Goal: Transaction & Acquisition: Book appointment/travel/reservation

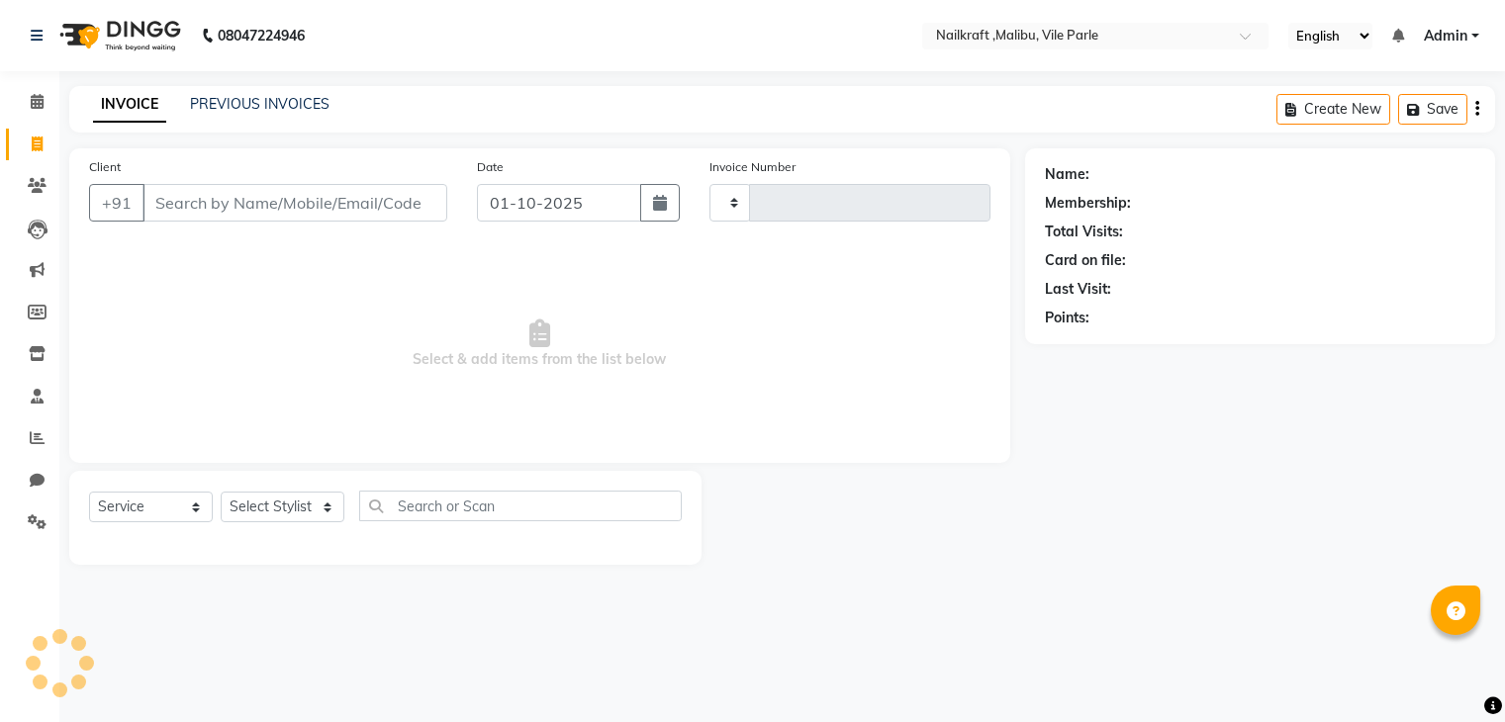
select select "service"
click at [238, 194] on input "Client" at bounding box center [294, 203] width 305 height 38
type input "0154"
select select "8988"
click at [35, 101] on icon at bounding box center [37, 101] width 13 height 15
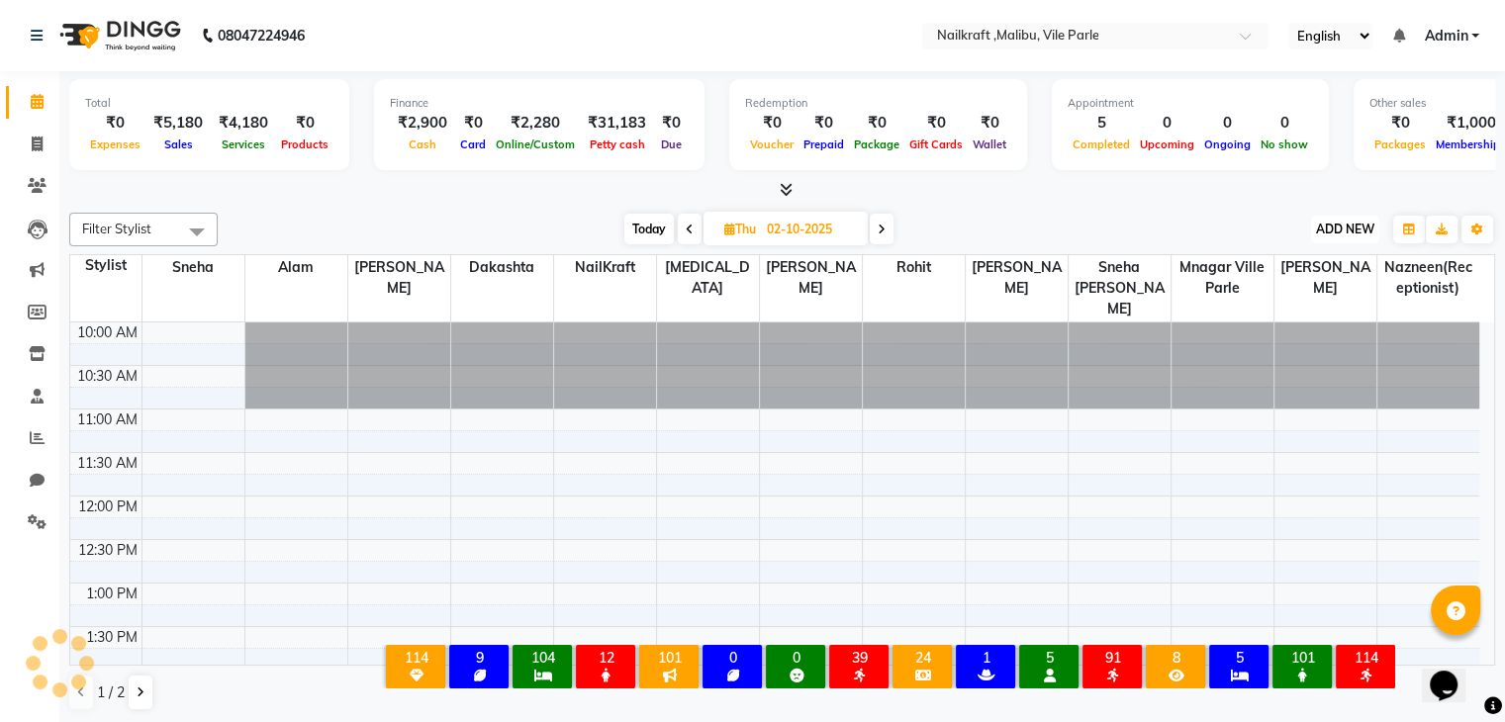
click at [1326, 228] on span "ADD NEW" at bounding box center [1345, 229] width 58 height 15
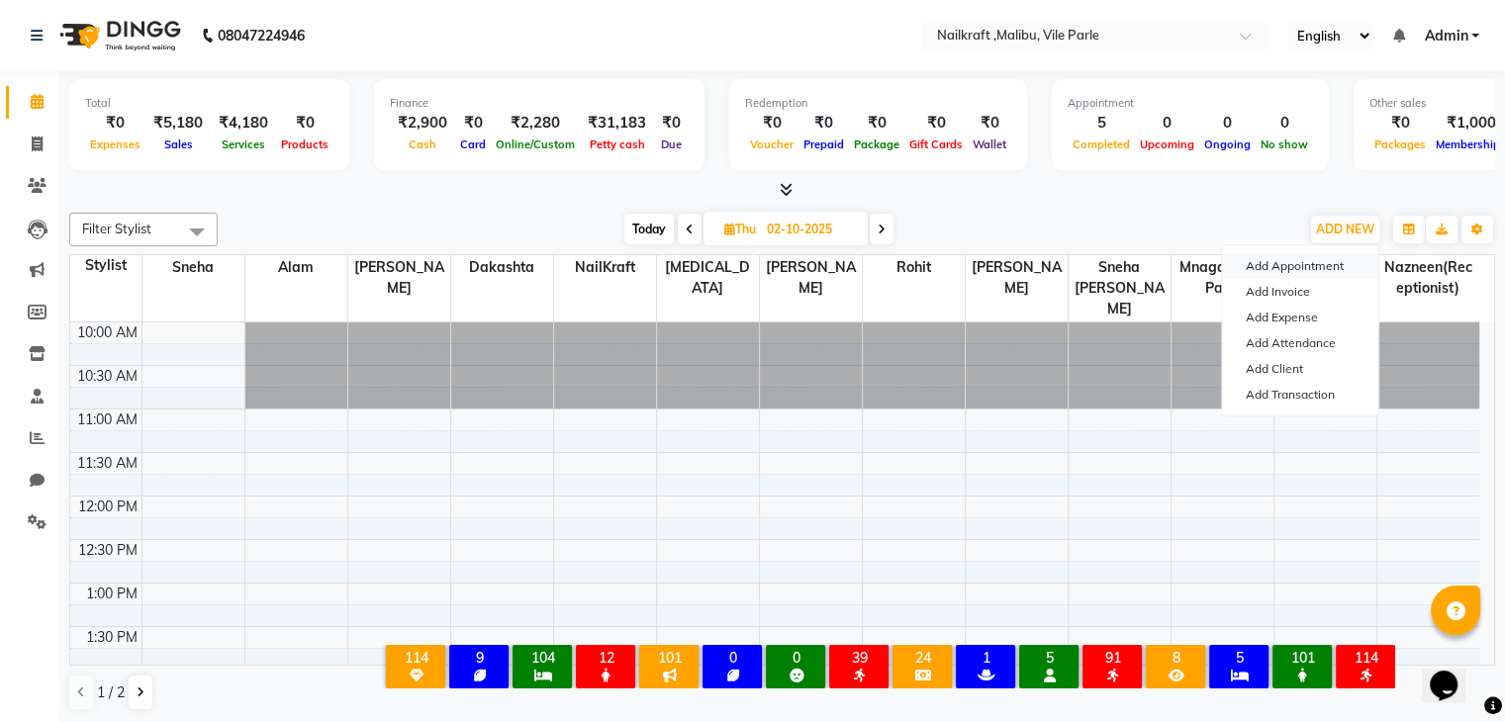
click at [1285, 264] on button "Add Appointment" at bounding box center [1300, 266] width 156 height 26
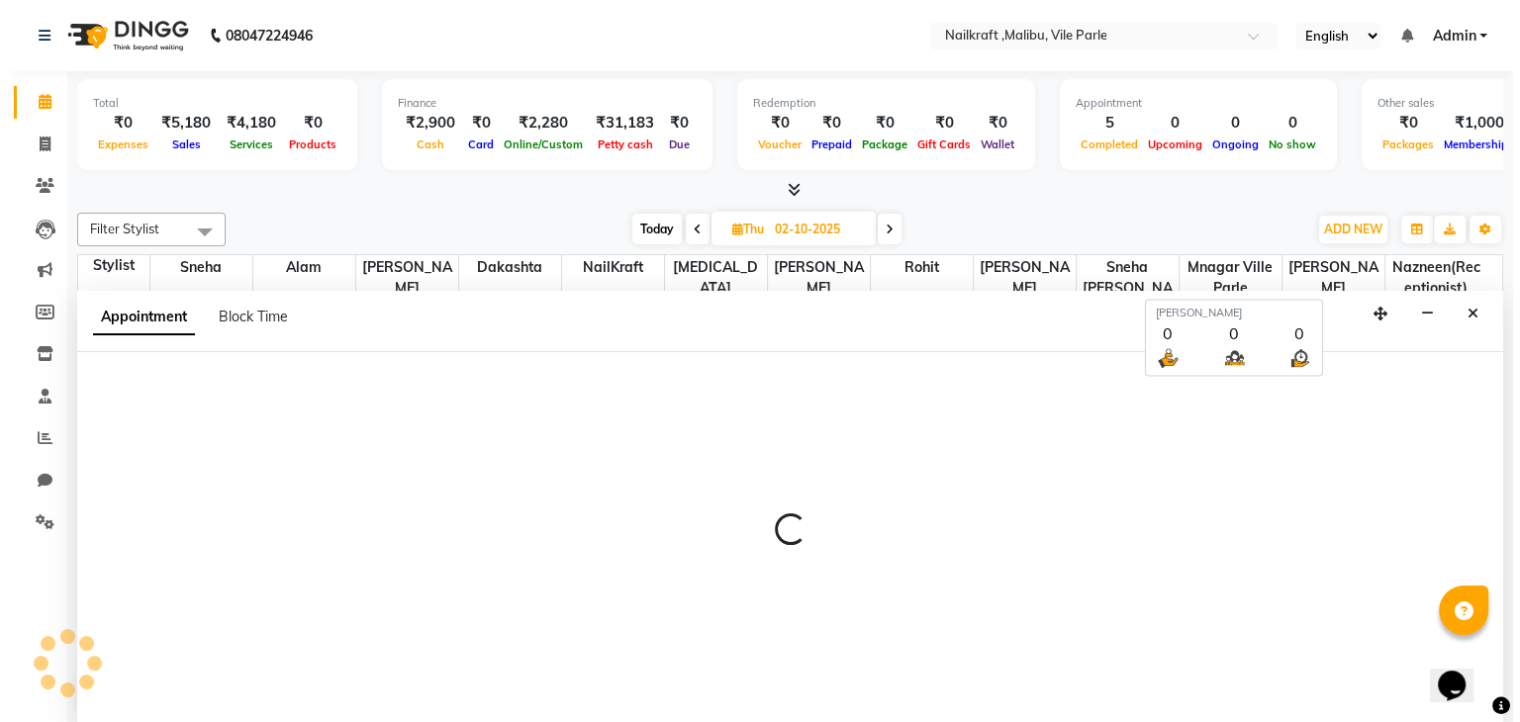
scroll to position [1, 0]
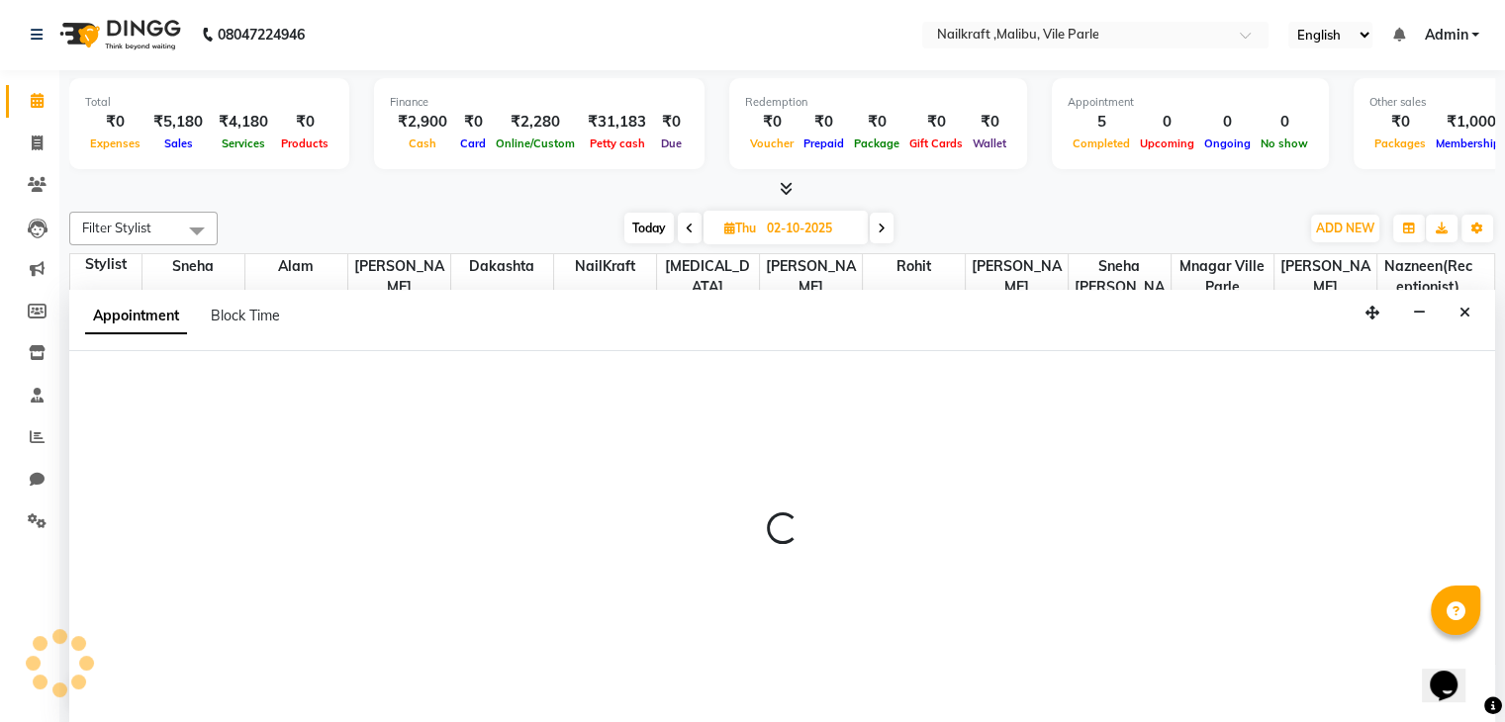
select select "tentative"
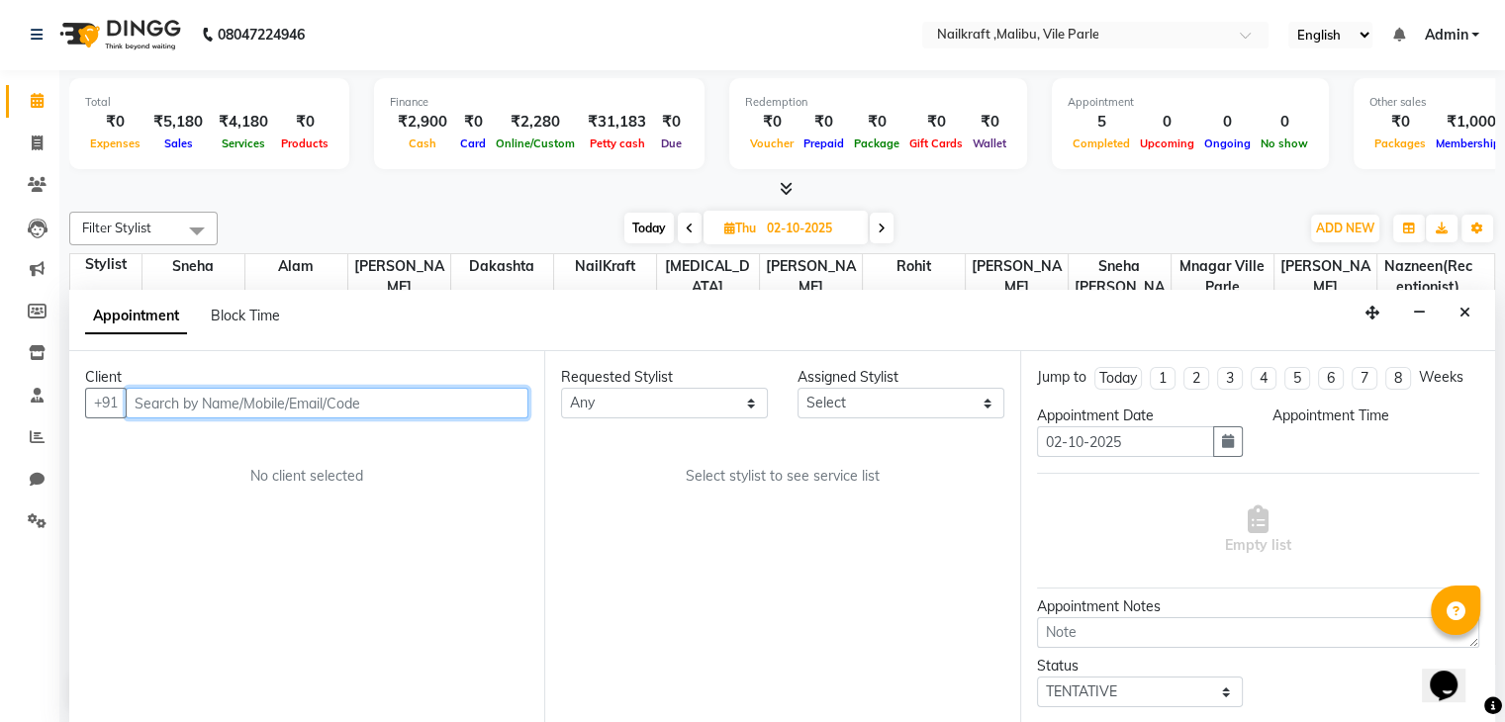
select select "660"
click at [194, 397] on input "text" at bounding box center [327, 403] width 403 height 31
type input "9833120010"
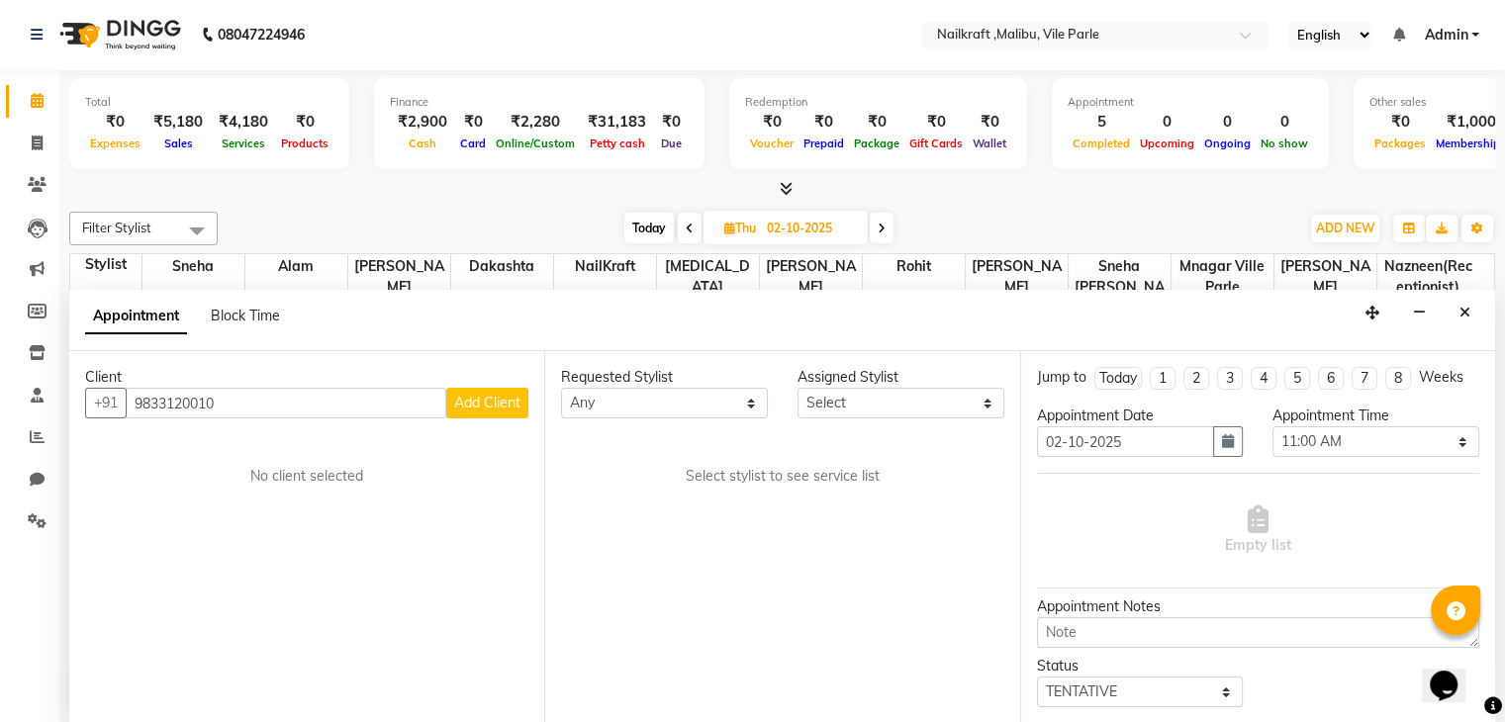
click at [491, 395] on span "Add Client" at bounding box center [487, 403] width 66 height 18
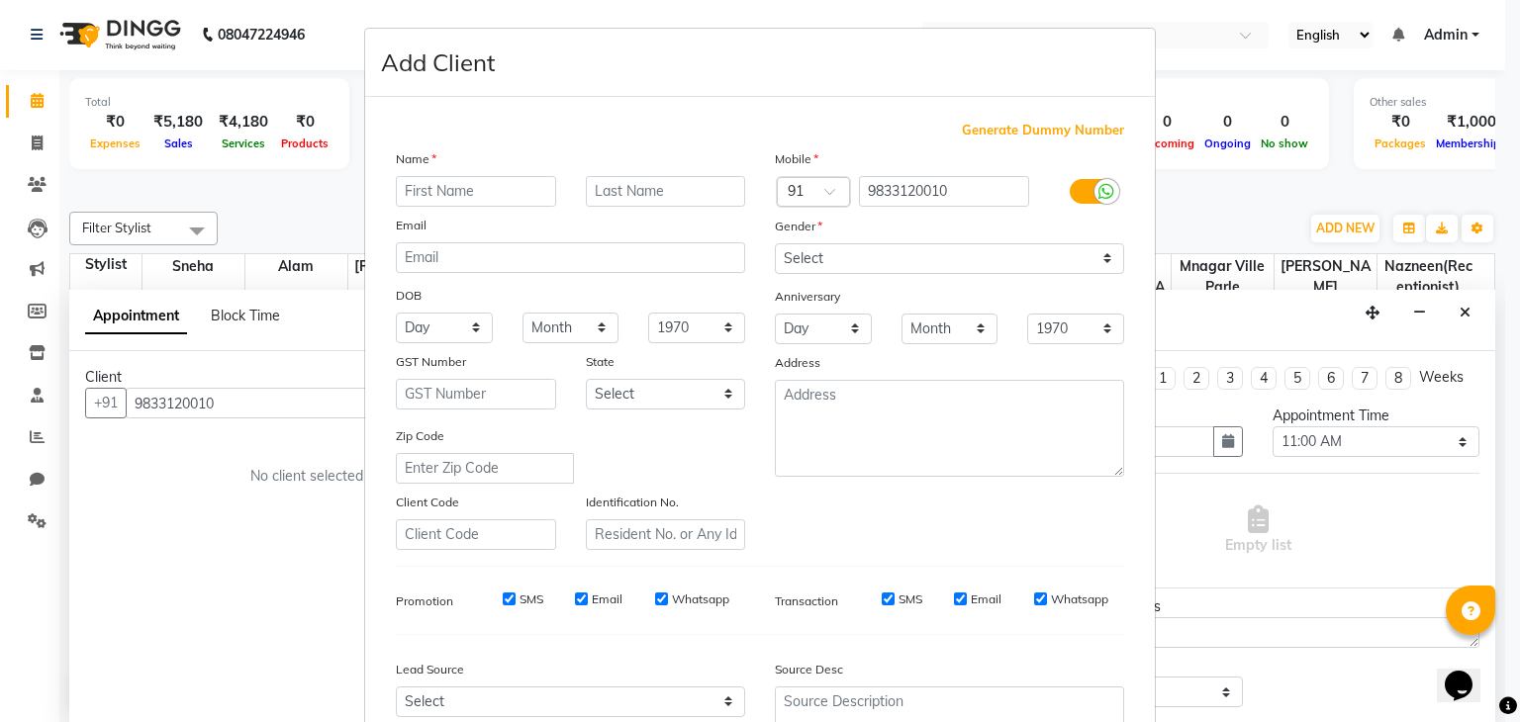
click at [494, 185] on input "text" at bounding box center [476, 191] width 160 height 31
type input "Soni"
click at [989, 250] on select "Select [DEMOGRAPHIC_DATA] [DEMOGRAPHIC_DATA] Other Prefer Not To Say" at bounding box center [949, 258] width 349 height 31
select select "[DEMOGRAPHIC_DATA]"
click at [775, 244] on select "Select [DEMOGRAPHIC_DATA] [DEMOGRAPHIC_DATA] Other Prefer Not To Say" at bounding box center [949, 258] width 349 height 31
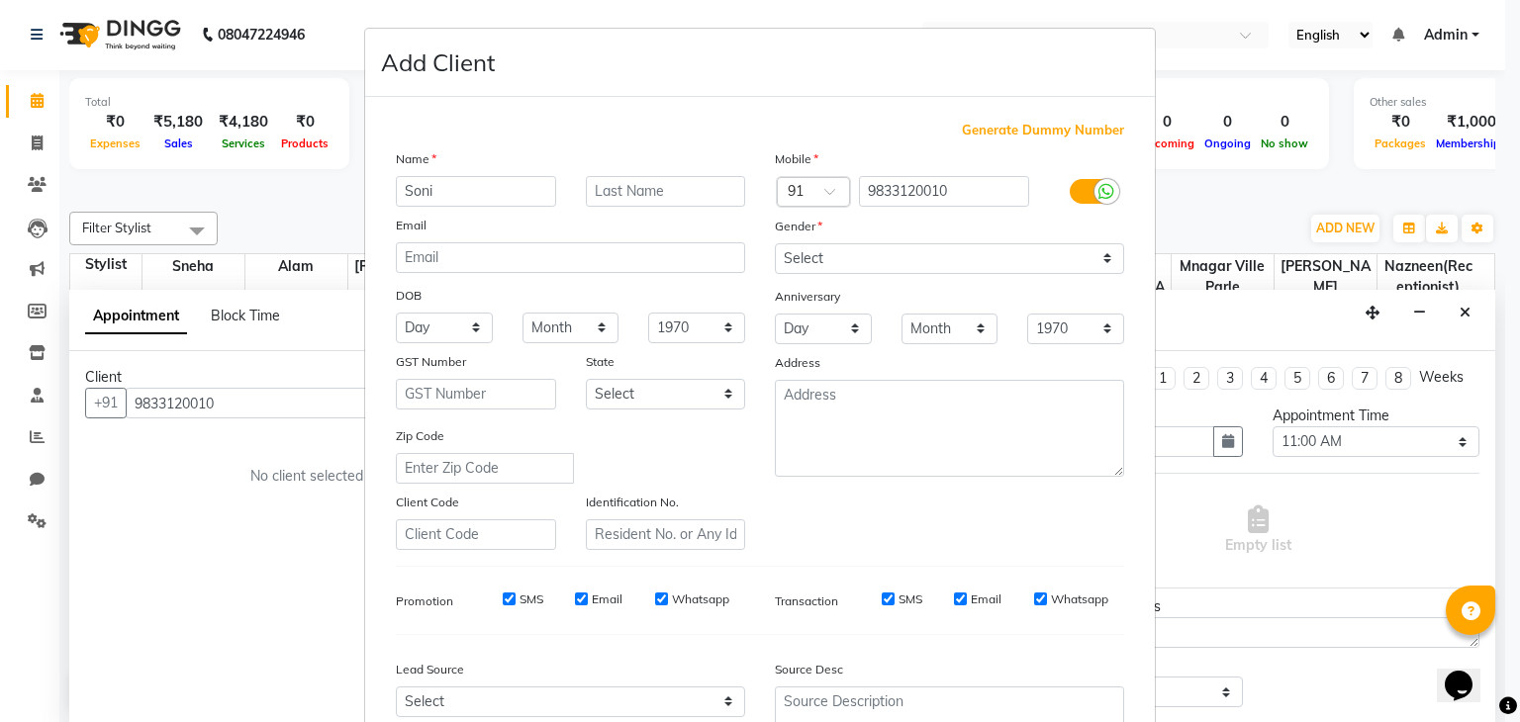
click at [451, 125] on div "Generate Dummy Number" at bounding box center [760, 131] width 728 height 20
click at [453, 330] on select "Day 01 02 03 04 05 06 07 08 09 10 11 12 13 14 15 16 17 18 19 20 21 22 23 24 25 …" at bounding box center [444, 328] width 97 height 31
select select "25"
click at [396, 315] on select "Day 01 02 03 04 05 06 07 08 09 10 11 12 13 14 15 16 17 18 19 20 21 22 23 24 25 …" at bounding box center [444, 328] width 97 height 31
click at [592, 326] on select "Month January February March April May June July August September October Novem…" at bounding box center [570, 328] width 97 height 31
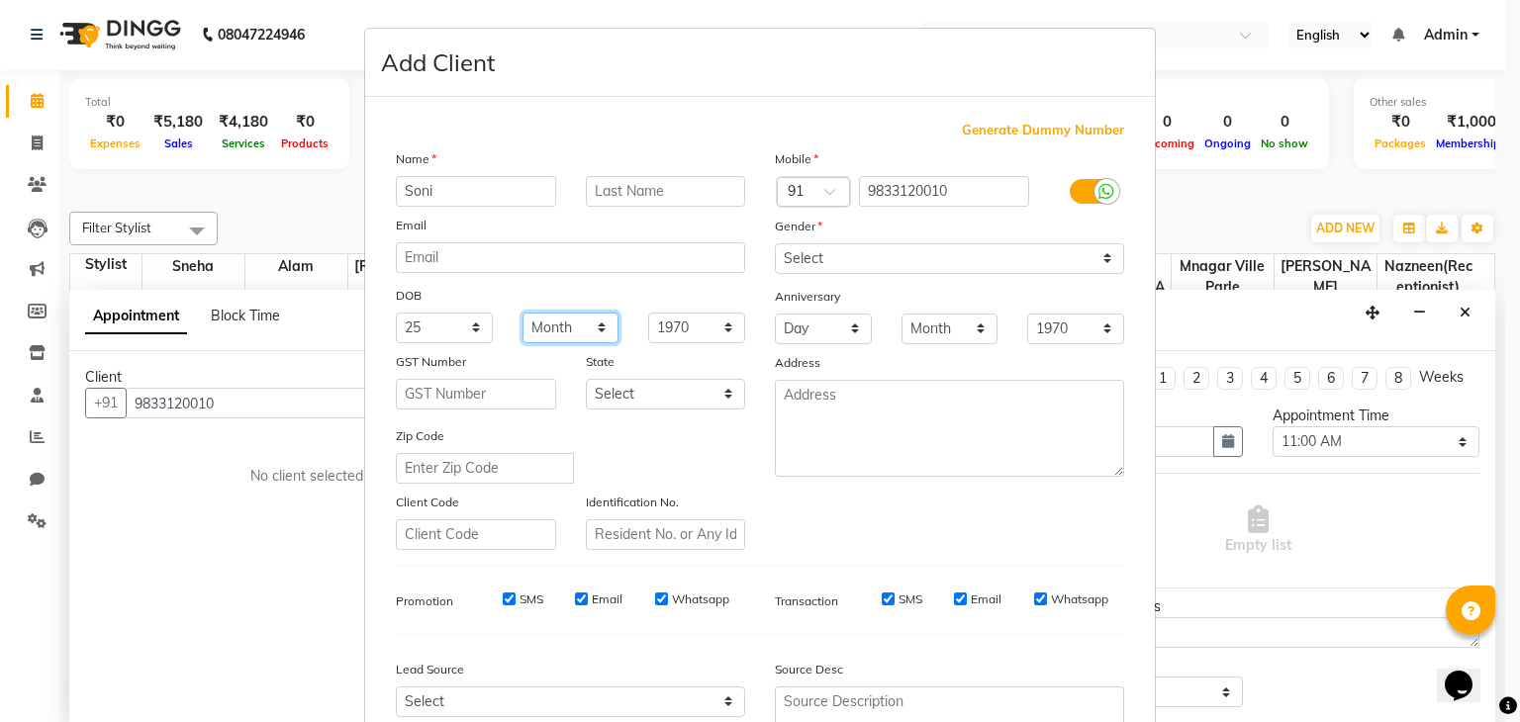
select select "02"
click at [522, 315] on select "Month January February March April May June July August September October Novem…" at bounding box center [570, 328] width 97 height 31
click at [713, 322] on select "1940 1941 1942 1943 1944 1945 1946 1947 1948 1949 1950 1951 1952 1953 1954 1955…" at bounding box center [696, 328] width 97 height 31
select select "1990"
click at [648, 315] on select "1940 1941 1942 1943 1944 1945 1946 1947 1948 1949 1950 1951 1952 1953 1954 1955…" at bounding box center [696, 328] width 97 height 31
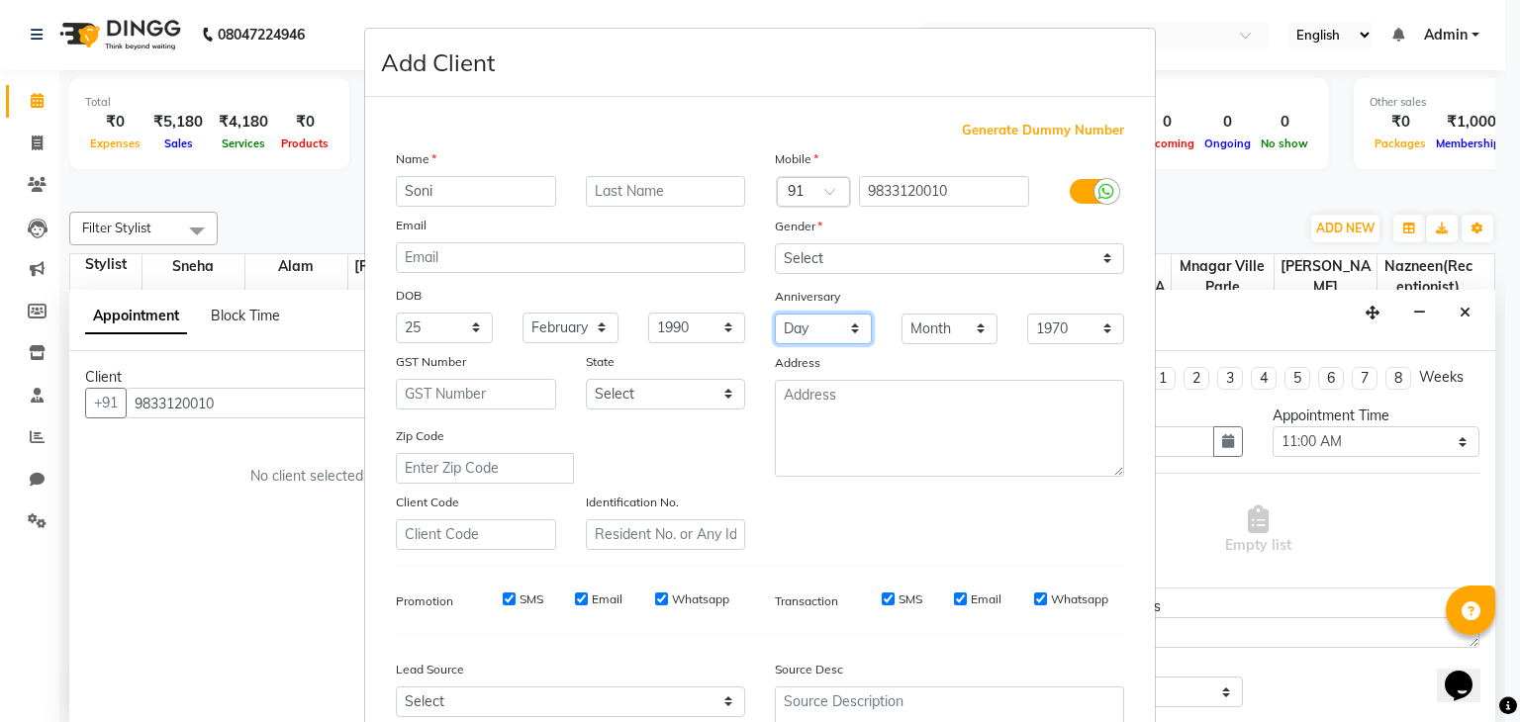
click at [848, 330] on select "Day 01 02 03 04 05 06 07 08 09 10 11 12 13 14 15 16 17 18 19 20 21 22 23 24 25 …" at bounding box center [823, 329] width 97 height 31
click at [888, 492] on div "Mobile Country Code × 91 9833120010 Gender Select [DEMOGRAPHIC_DATA] [DEMOGRAPH…" at bounding box center [949, 349] width 379 height 402
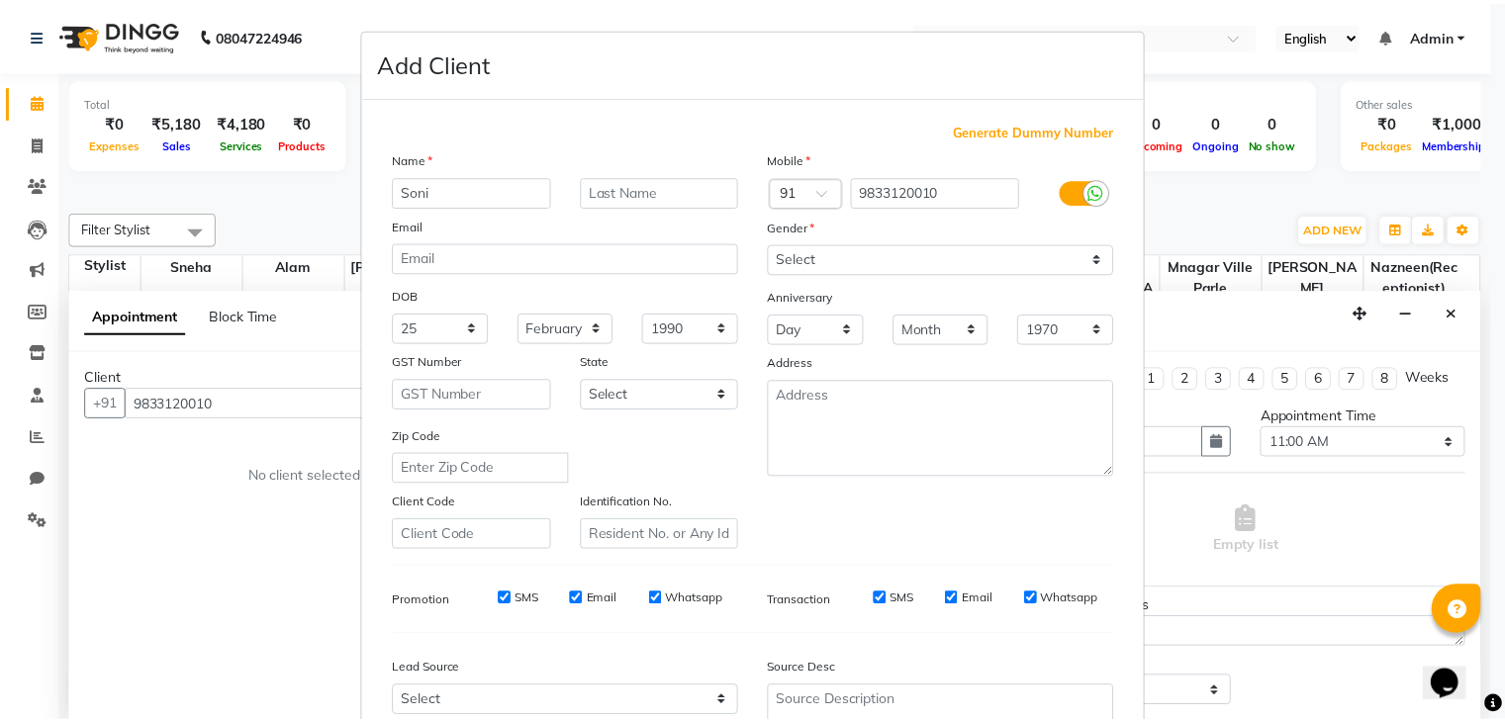
scroll to position [201, 0]
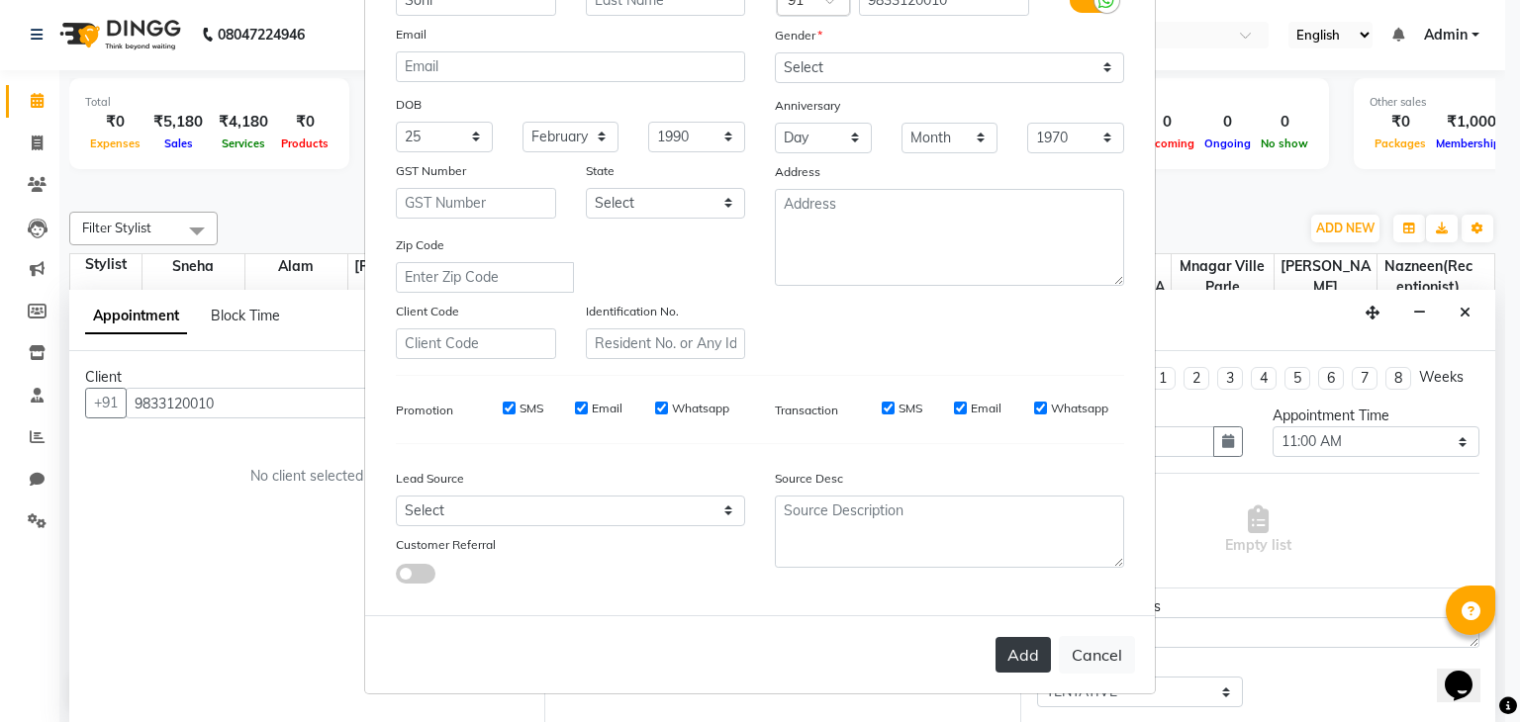
click at [1017, 649] on button "Add" at bounding box center [1022, 655] width 55 height 36
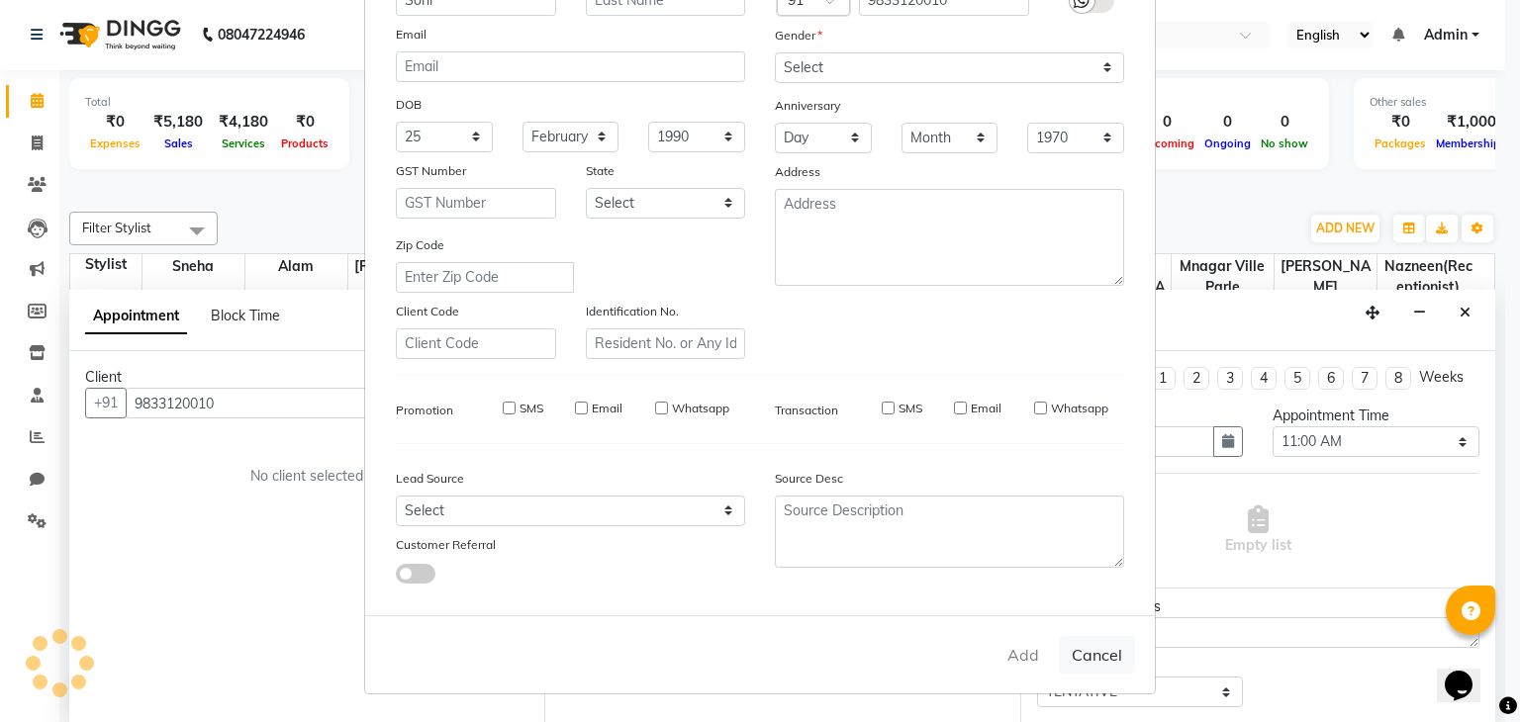
select select
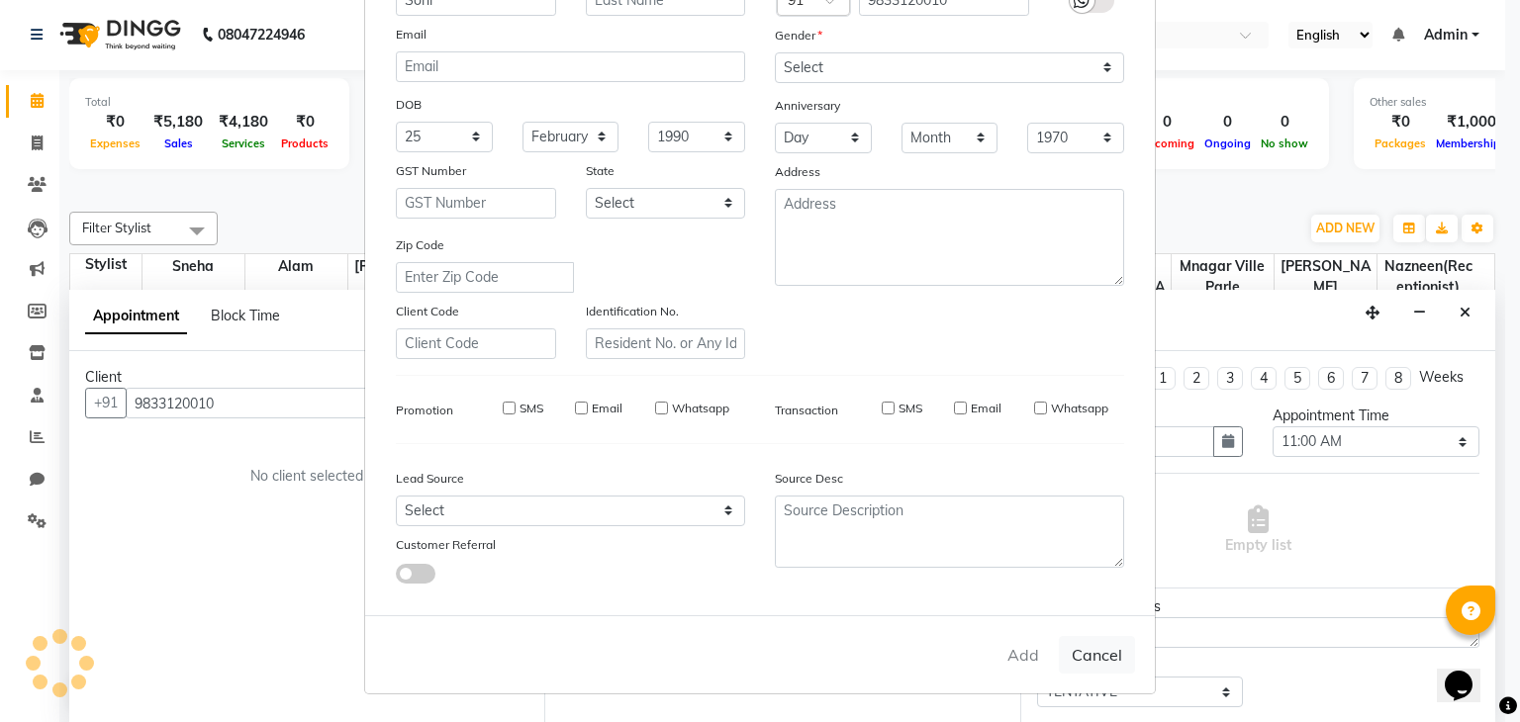
select select
checkbox input "false"
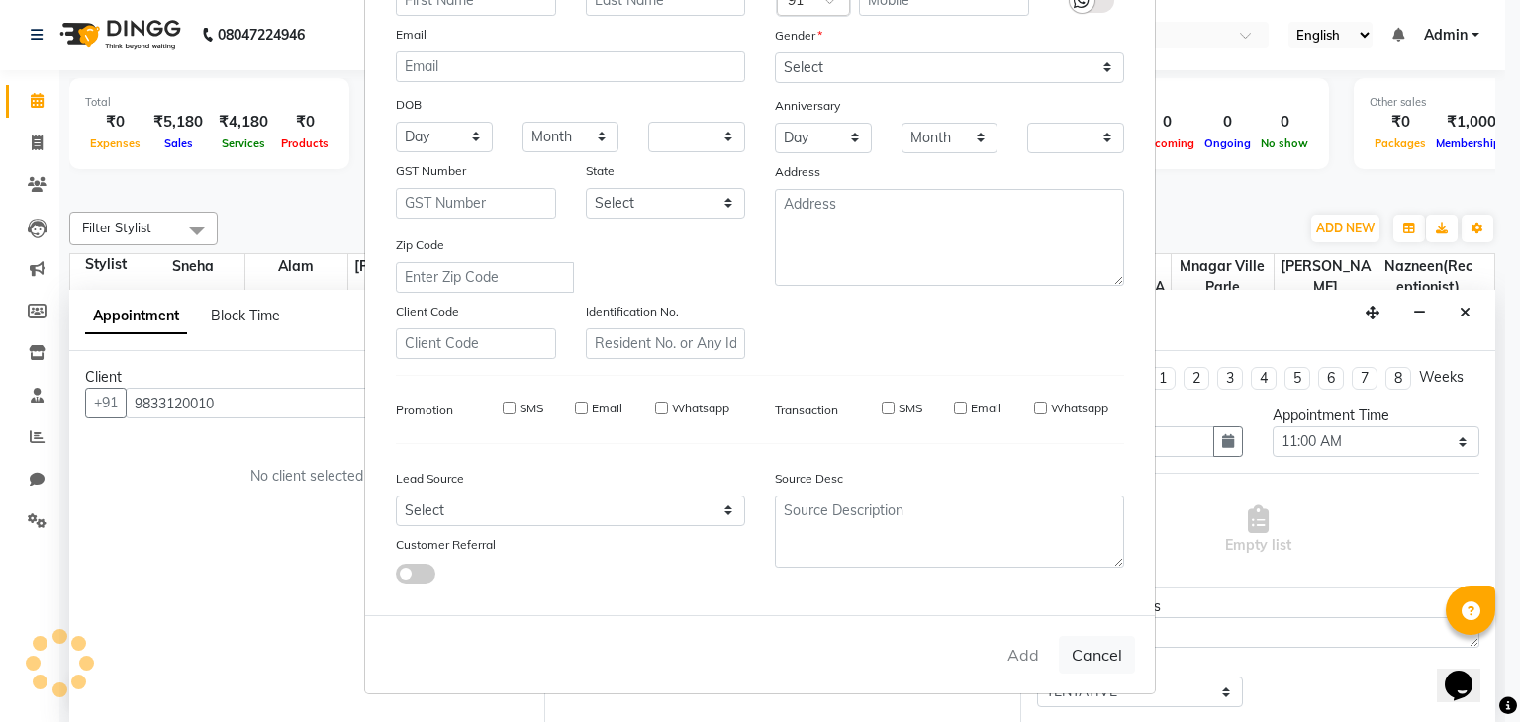
checkbox input "false"
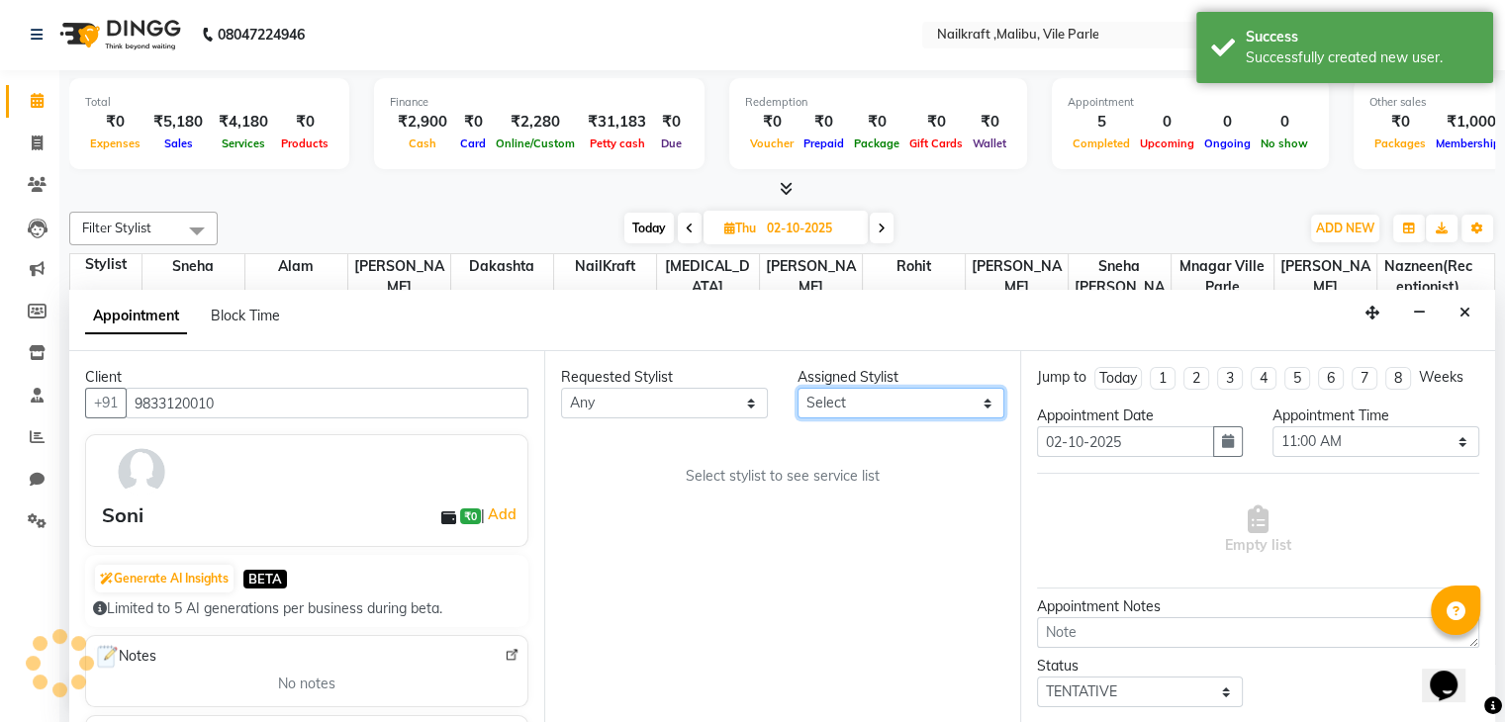
click at [875, 403] on select "Select [PERSON_NAME] ville parle NailKraft nazneen(receptionist) [MEDICAL_DATA]…" at bounding box center [901, 403] width 207 height 31
select select "91256"
click at [798, 388] on select "Select [PERSON_NAME] ville parle NailKraft nazneen(receptionist) [MEDICAL_DATA]…" at bounding box center [901, 403] width 207 height 31
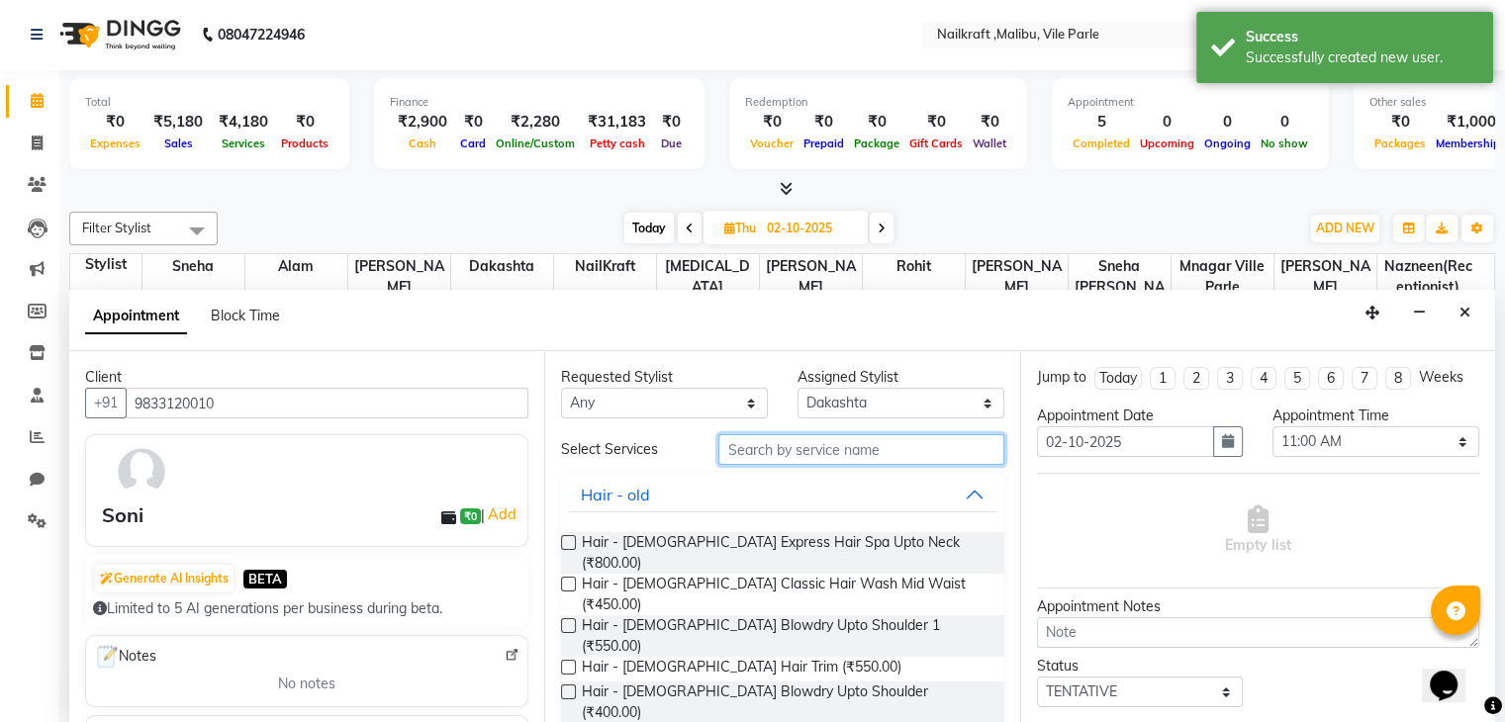
click at [772, 448] on input "text" at bounding box center [860, 449] width 285 height 31
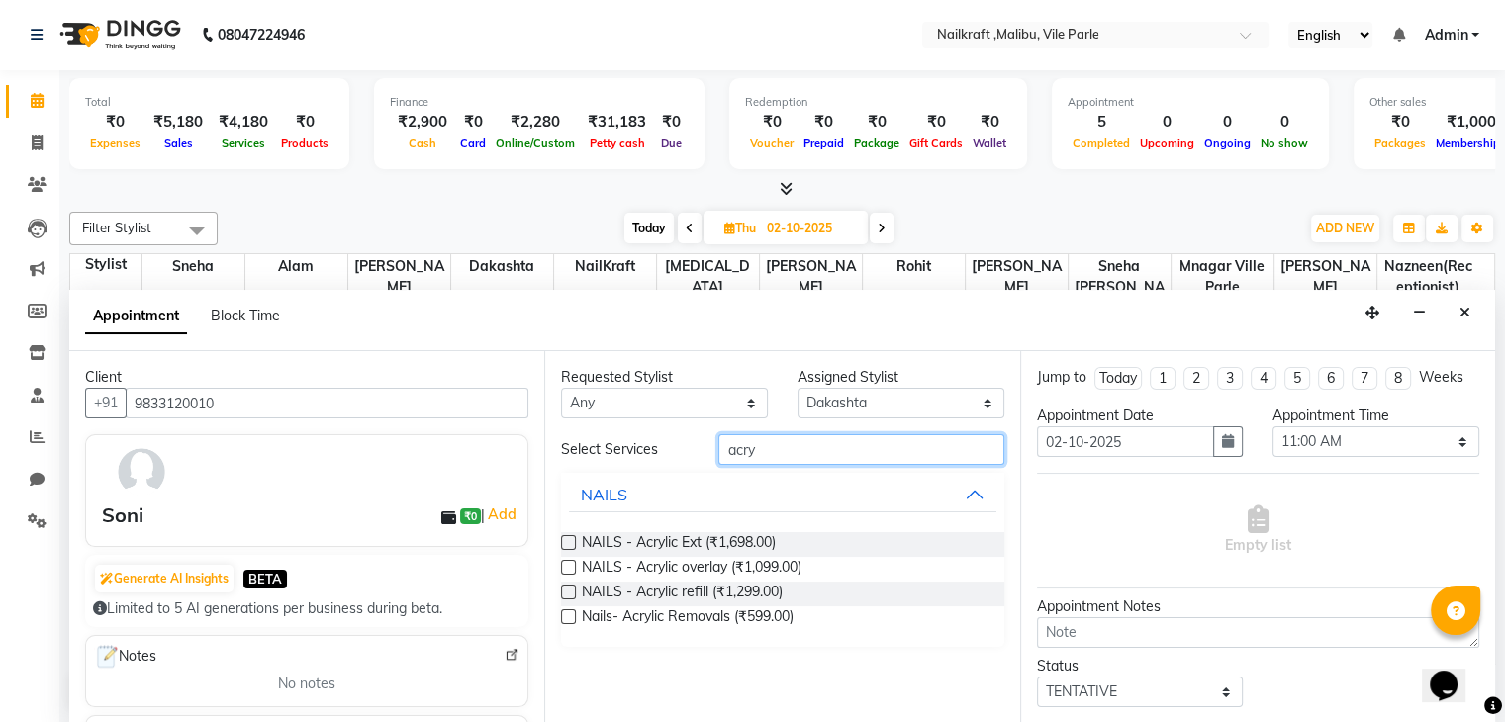
type input "acry"
click at [562, 540] on label at bounding box center [568, 542] width 15 height 15
click at [562, 540] on input "checkbox" at bounding box center [567, 544] width 13 height 13
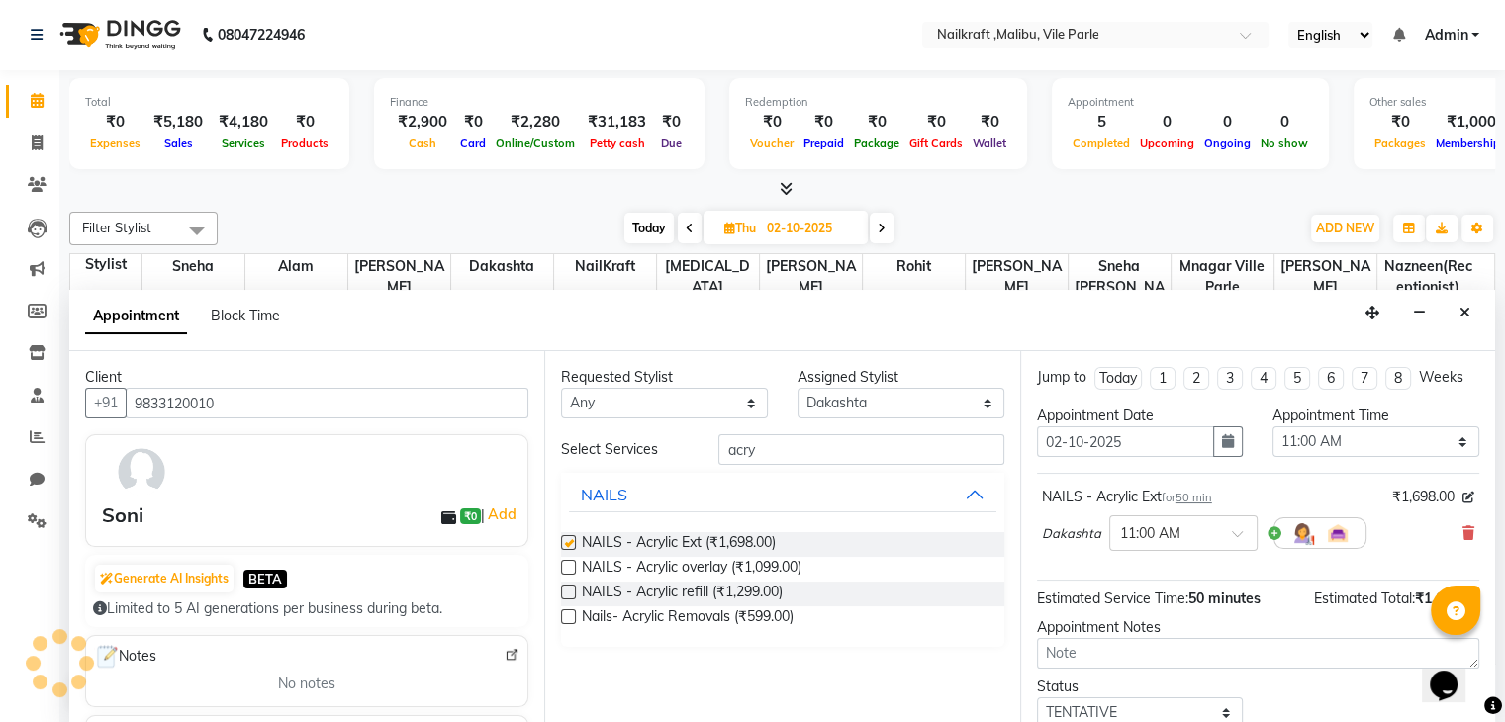
checkbox input "false"
click at [1222, 436] on icon "button" at bounding box center [1228, 441] width 12 height 14
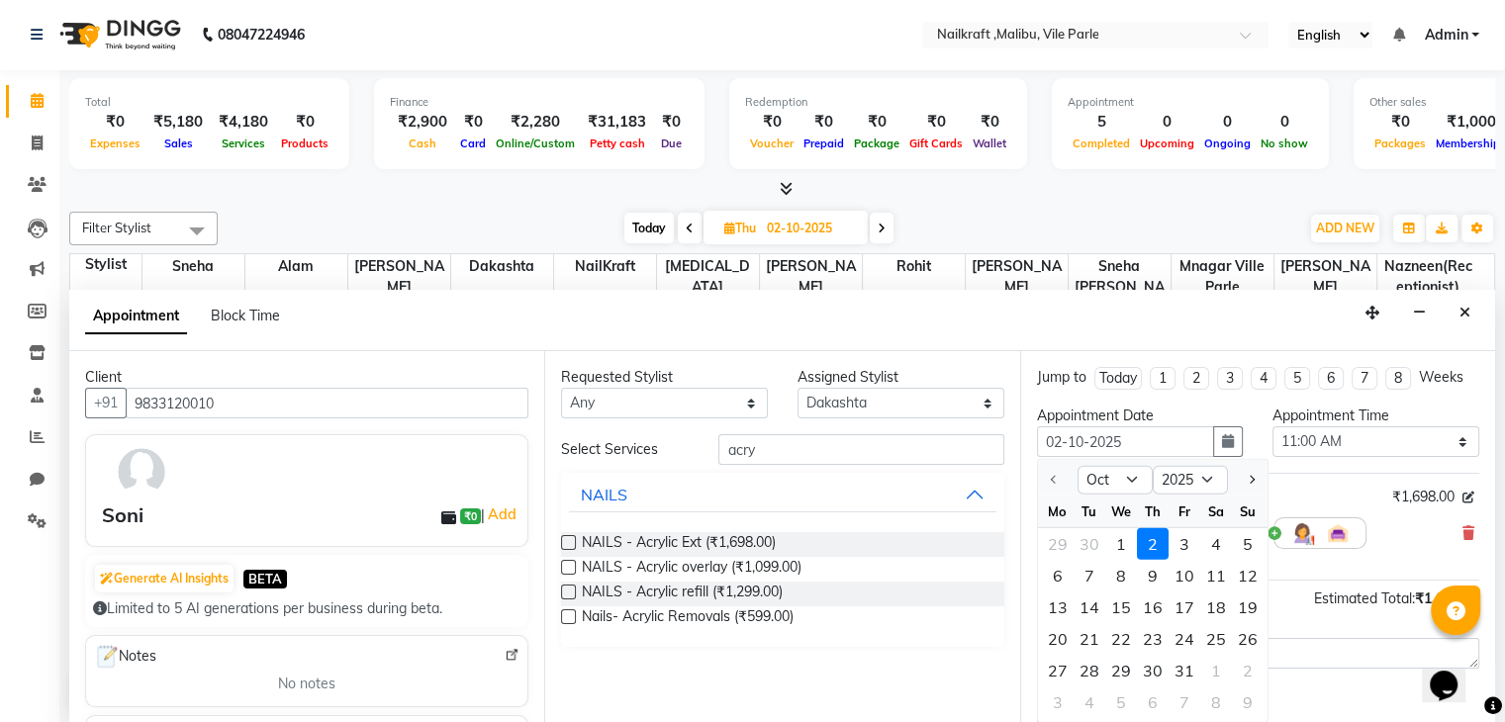
click at [1142, 544] on div "2" at bounding box center [1153, 544] width 32 height 32
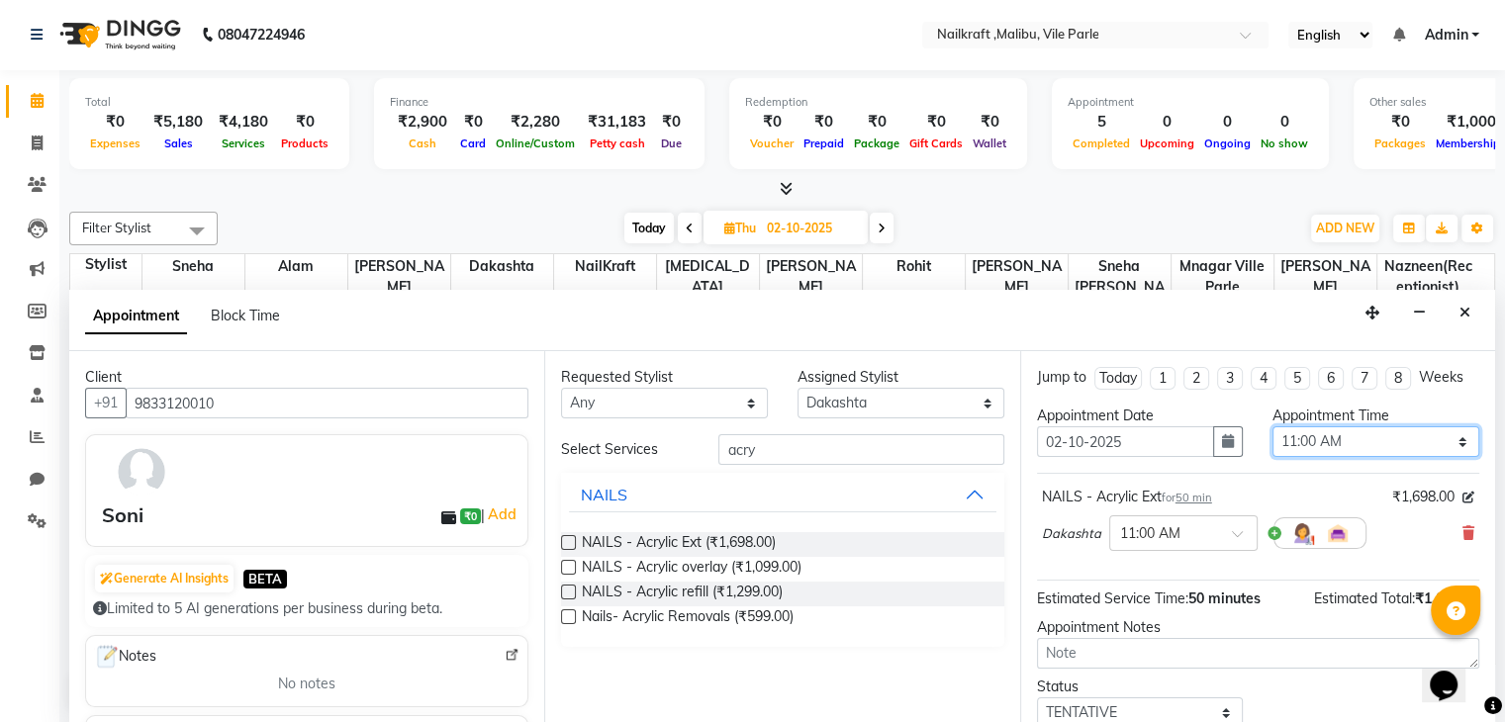
click at [1330, 452] on select "Select 11:00 AM 11:15 AM 11:30 AM 11:45 AM 12:00 PM 12:15 PM 12:30 PM 12:45 PM …" at bounding box center [1375, 441] width 207 height 31
select select "885"
click at [1272, 426] on select "Select 11:00 AM 11:15 AM 11:30 AM 11:45 AM 12:00 PM 12:15 PM 12:30 PM 12:45 PM …" at bounding box center [1375, 441] width 207 height 31
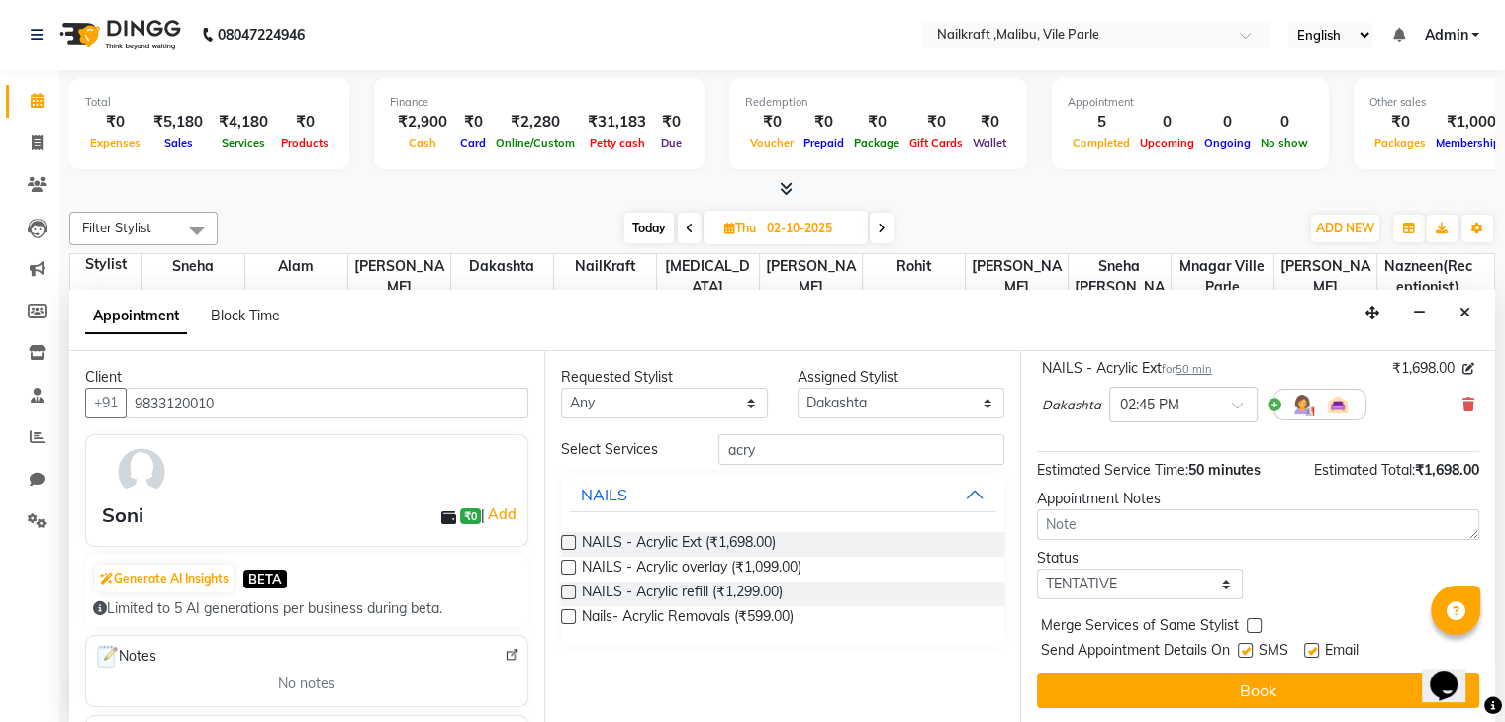
scroll to position [128, 0]
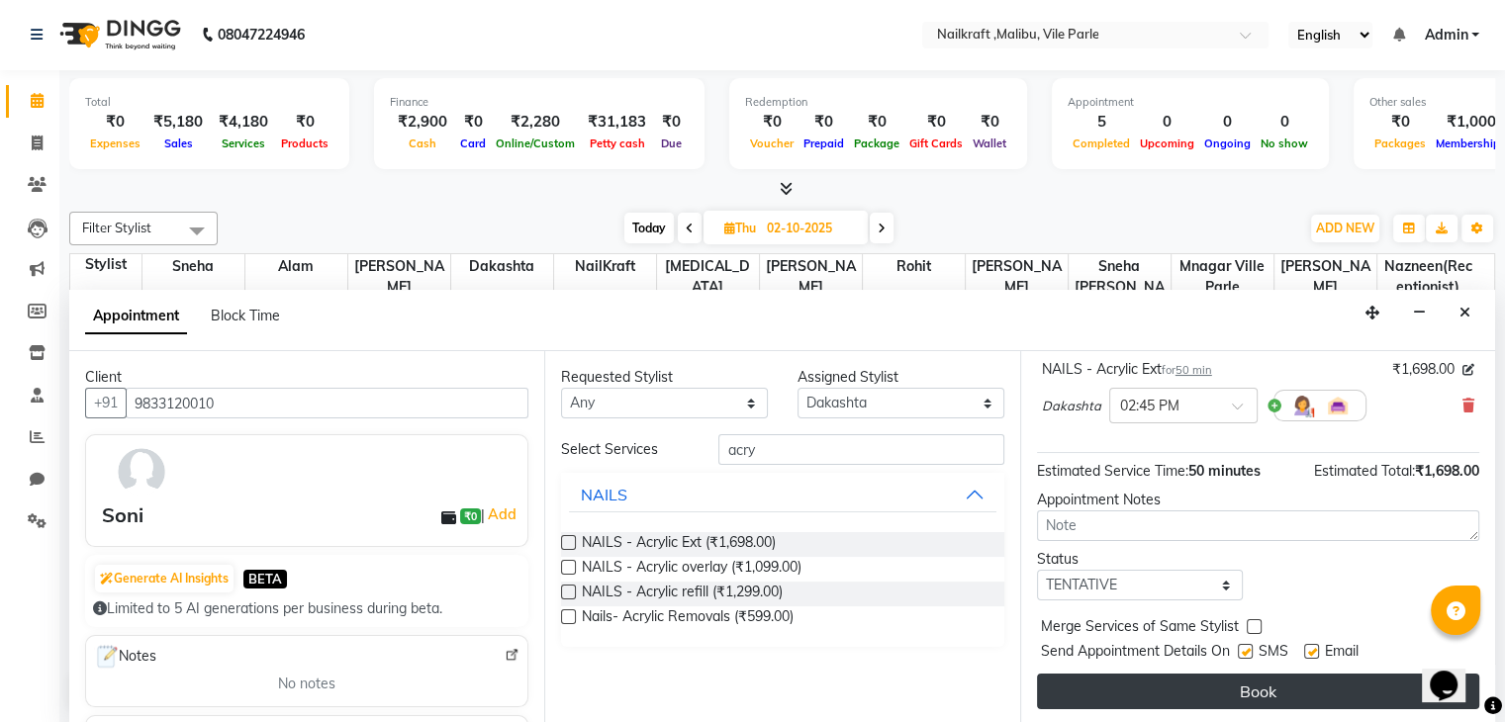
click at [1158, 701] on button "Book" at bounding box center [1258, 692] width 442 height 36
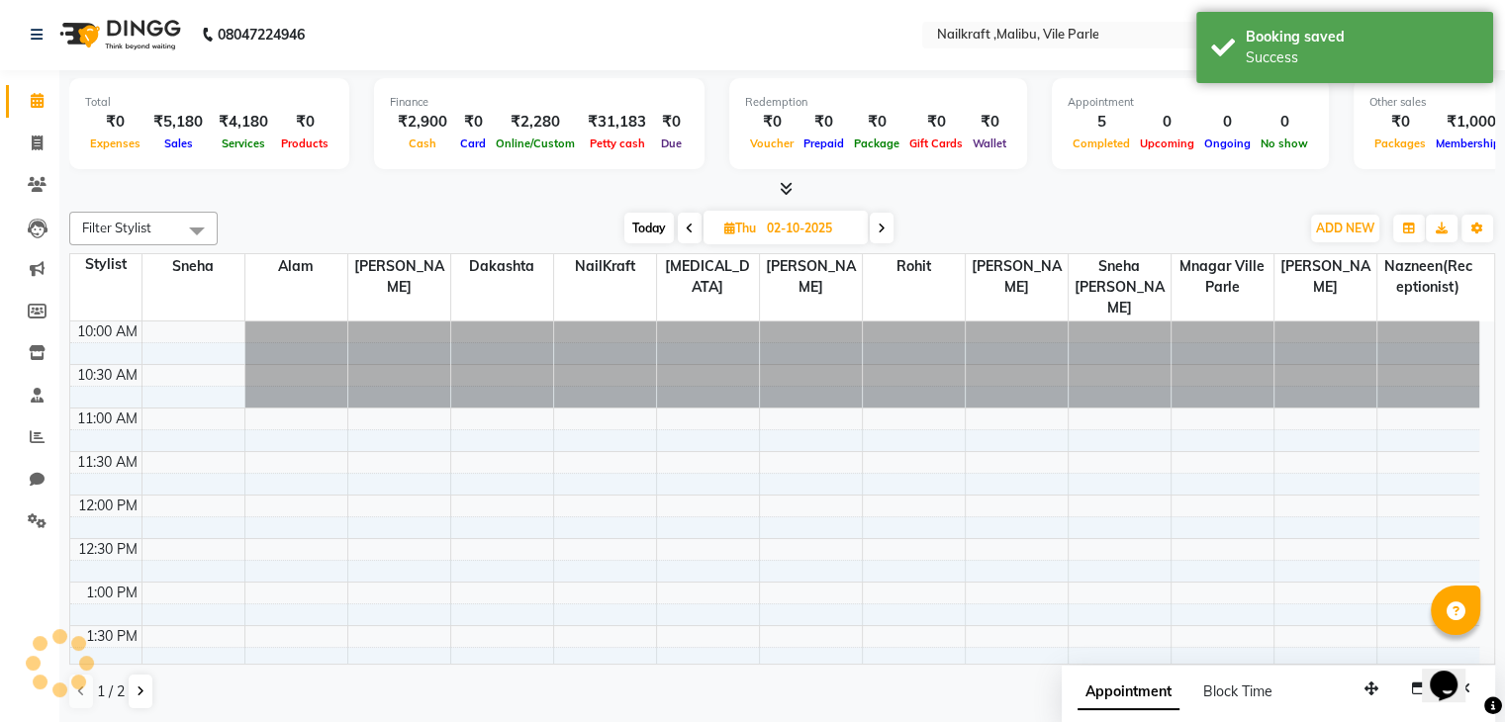
scroll to position [0, 0]
